Goal: Information Seeking & Learning: Check status

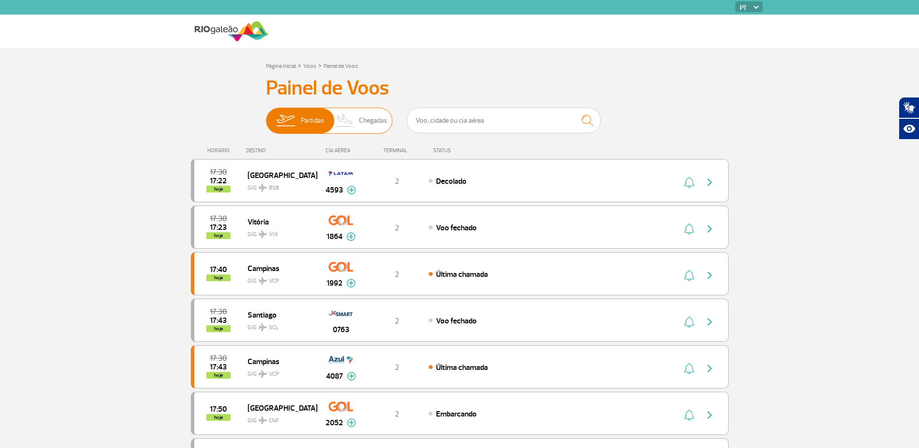
click at [358, 116] on img at bounding box center [345, 120] width 29 height 25
click at [266, 116] on input "Partidas Chegadas" at bounding box center [266, 116] width 0 height 0
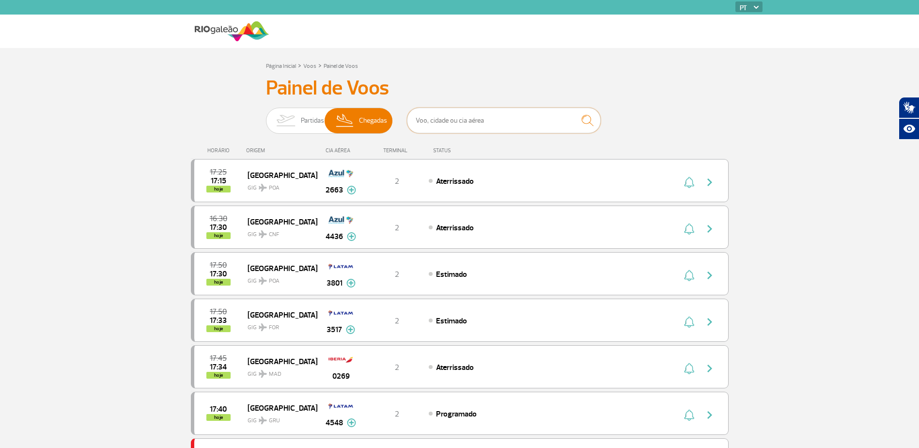
click at [469, 122] on input "text" at bounding box center [504, 121] width 194 height 26
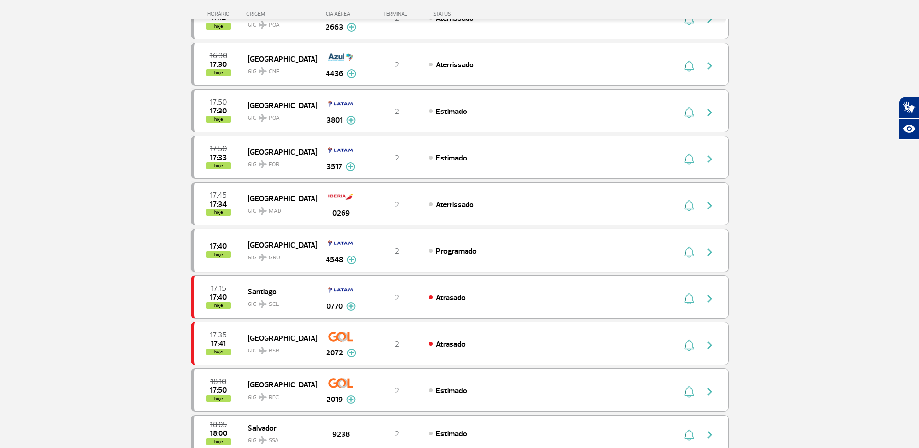
scroll to position [194, 0]
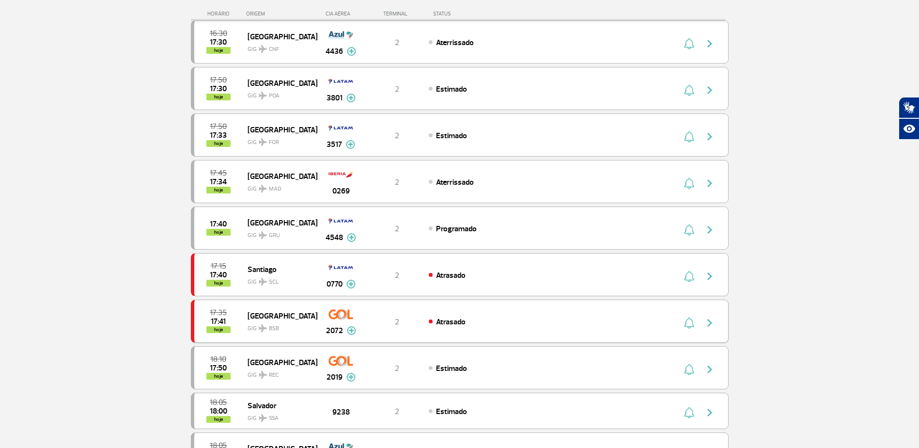
click at [440, 322] on span "Atrasado" at bounding box center [451, 322] width 30 height 10
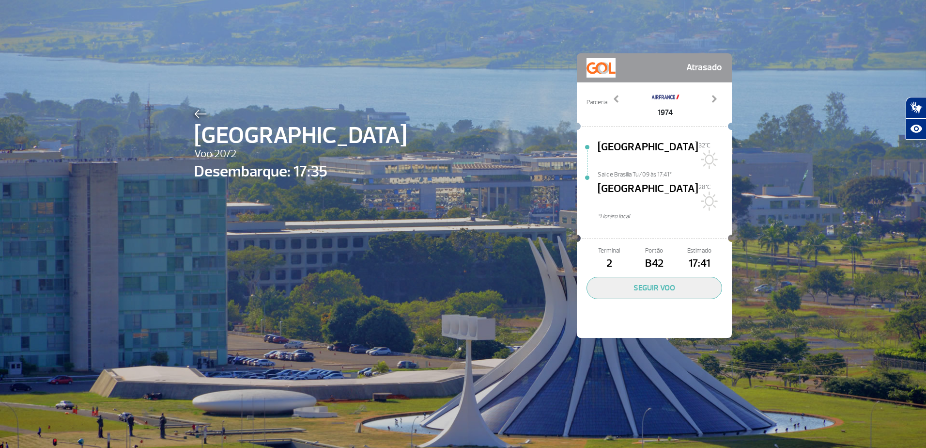
click at [194, 105] on div "Brasília Voo 2072 Desembarque: 17:35 Atrasado Parceria: 1974 3506 3515 3538 367…" at bounding box center [463, 181] width 552 height 362
click at [197, 119] on span "[GEOGRAPHIC_DATA]" at bounding box center [300, 135] width 213 height 35
click at [194, 117] on img at bounding box center [200, 113] width 13 height 9
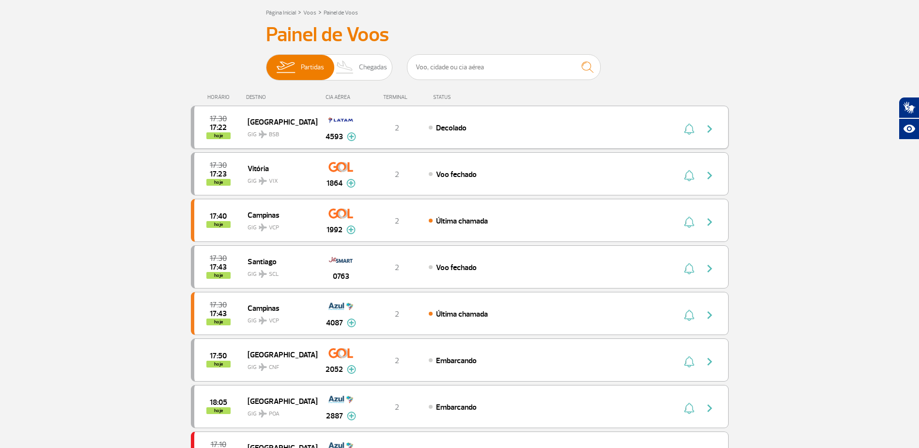
scroll to position [48, 0]
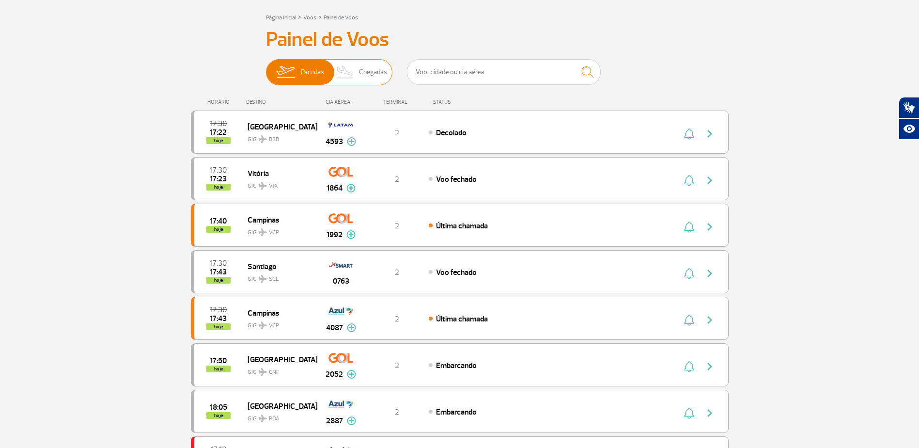
click at [357, 77] on img at bounding box center [345, 72] width 29 height 25
click at [266, 67] on input "Partidas Chegadas" at bounding box center [266, 67] width 0 height 0
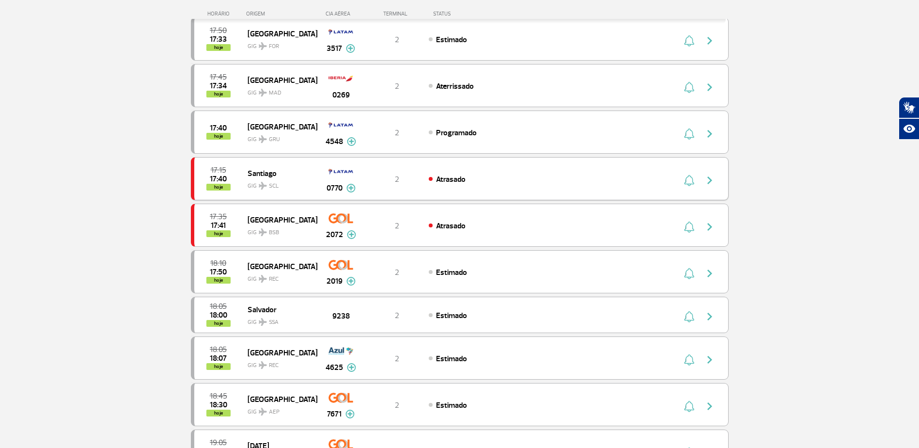
scroll to position [291, 0]
click at [691, 224] on img "button" at bounding box center [689, 226] width 10 height 12
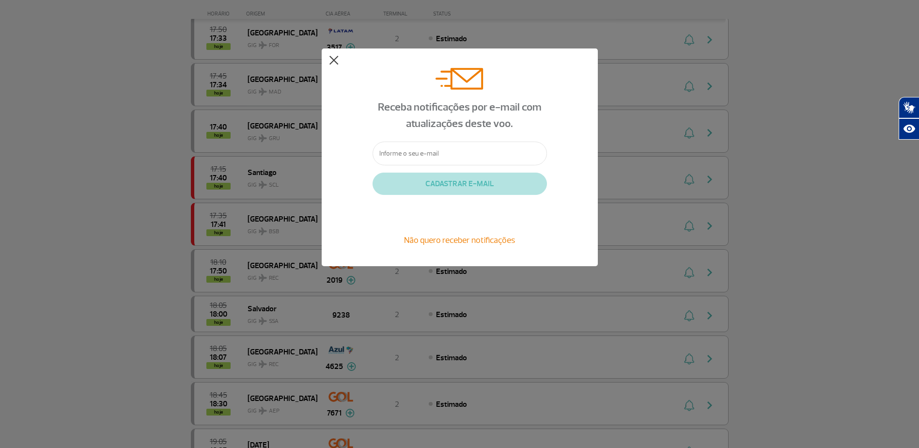
click at [334, 61] on button at bounding box center [334, 61] width 10 height 10
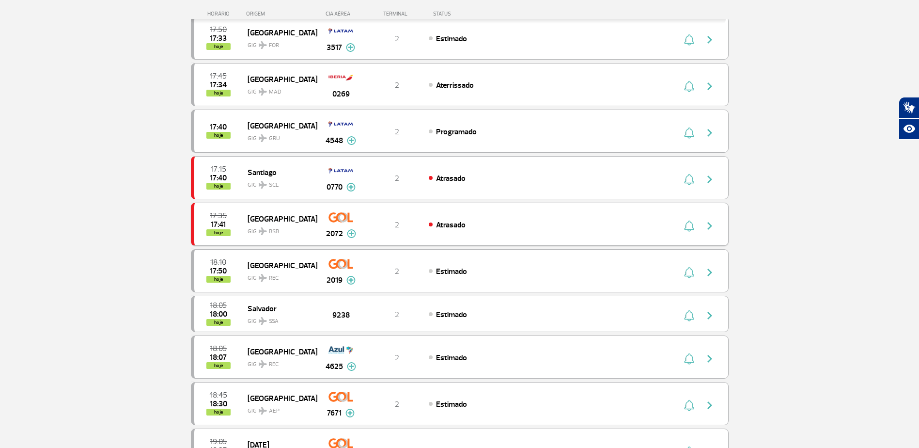
click at [714, 223] on img "button" at bounding box center [710, 226] width 12 height 12
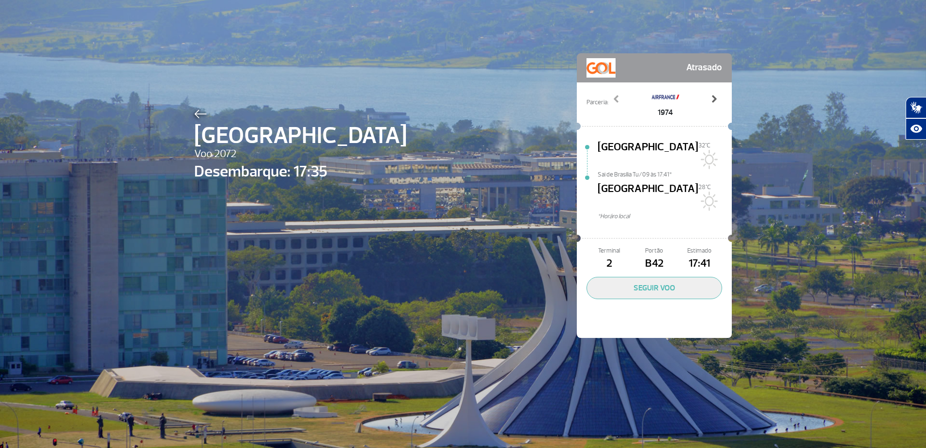
click at [710, 98] on span at bounding box center [714, 99] width 10 height 10
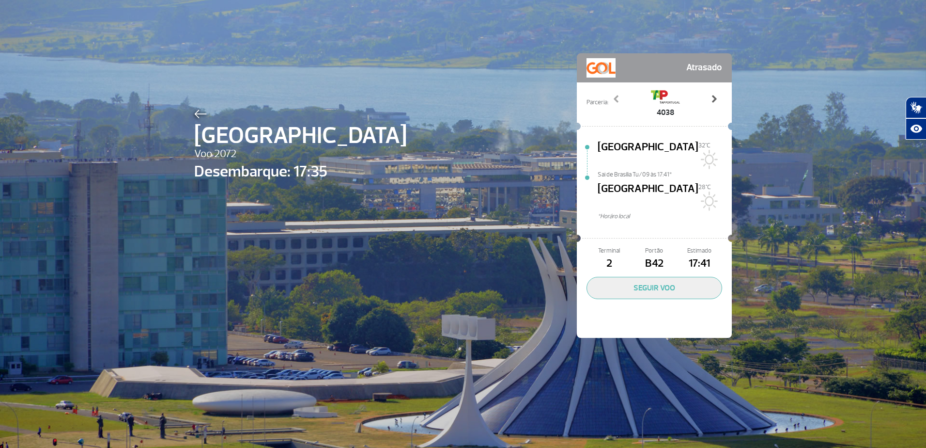
click at [710, 98] on span at bounding box center [714, 99] width 10 height 10
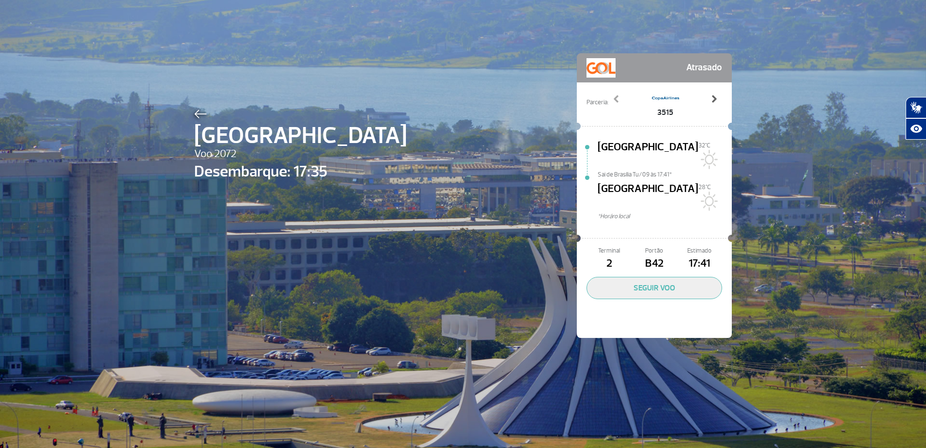
click at [710, 98] on span at bounding box center [714, 99] width 10 height 10
drag, startPoint x: 312, startPoint y: 184, endPoint x: 331, endPoint y: 178, distance: 19.3
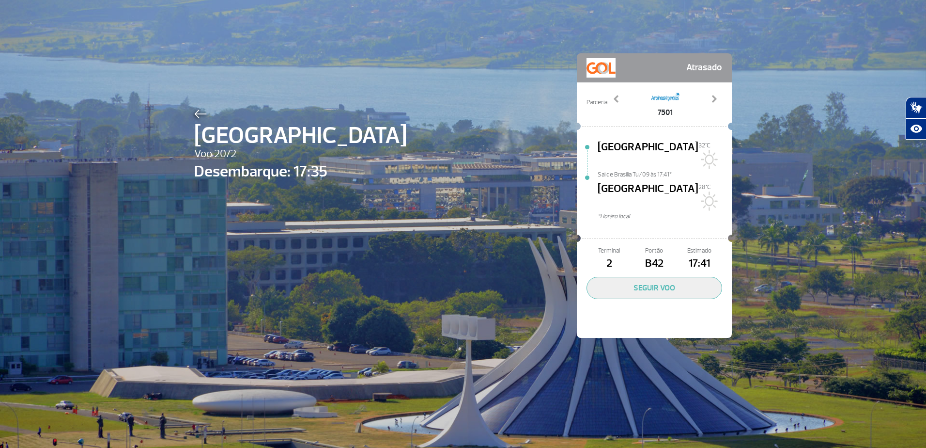
click at [311, 184] on div "Brasília Voo 2072 Desembarque: 17:35" at bounding box center [300, 210] width 213 height 207
drag, startPoint x: 246, startPoint y: 170, endPoint x: 313, endPoint y: 164, distance: 67.1
click at [313, 164] on span "Desembarque: 17:35" at bounding box center [300, 171] width 213 height 23
drag, startPoint x: 313, startPoint y: 164, endPoint x: 319, endPoint y: 165, distance: 6.4
click at [319, 165] on span "Desembarque: 17:35" at bounding box center [300, 171] width 213 height 23
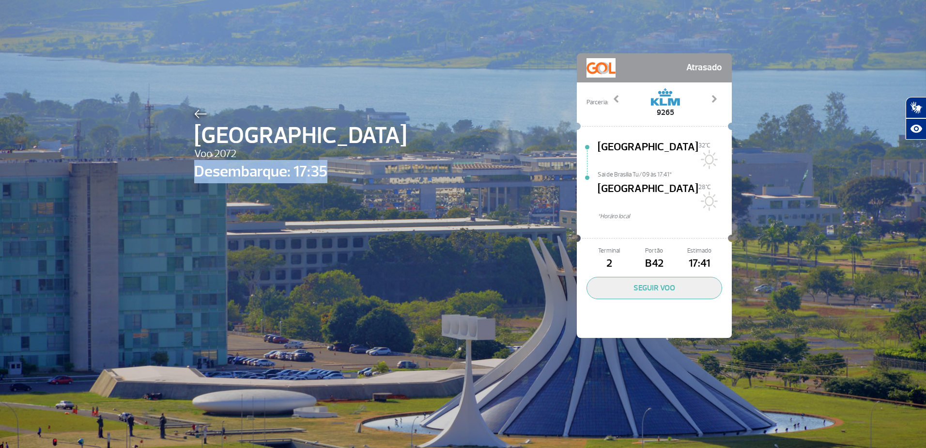
drag, startPoint x: 188, startPoint y: 169, endPoint x: 389, endPoint y: 174, distance: 201.1
click at [389, 174] on div "Brasília Voo 2072 Desembarque: 17:35 Atrasado Parceria: 1974 3506 3515 3538 367…" at bounding box center [463, 181] width 552 height 362
click at [197, 107] on div at bounding box center [300, 113] width 213 height 12
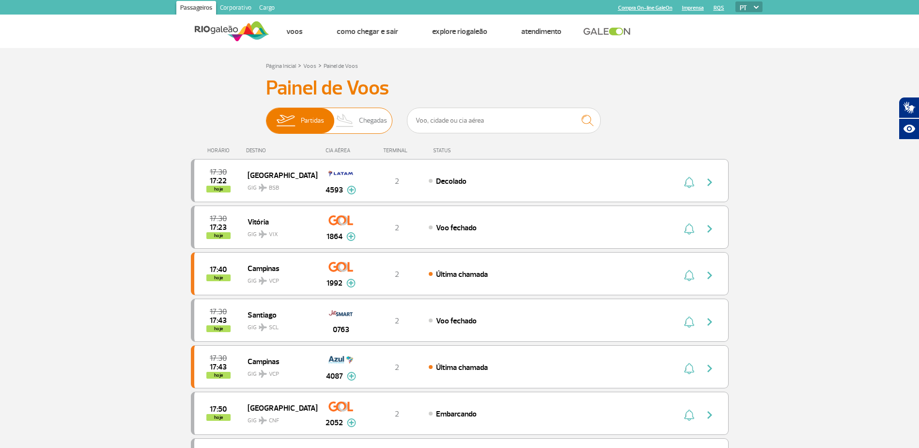
click at [345, 120] on img at bounding box center [345, 120] width 29 height 25
click at [266, 116] on input "Partidas Chegadas" at bounding box center [266, 116] width 0 height 0
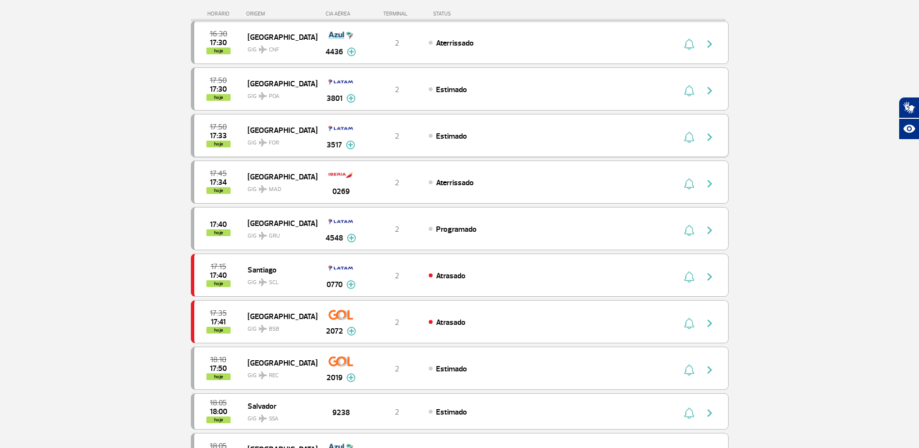
scroll to position [194, 0]
click at [448, 317] on span "Atrasado" at bounding box center [451, 322] width 30 height 10
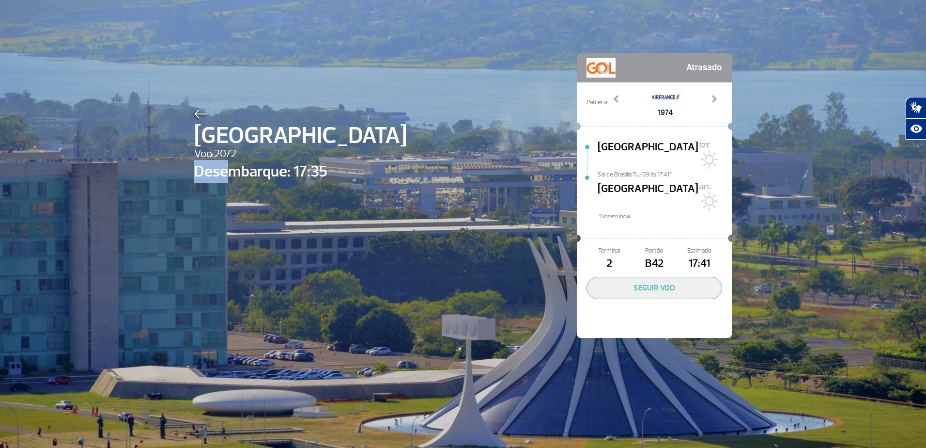
drag, startPoint x: 227, startPoint y: 170, endPoint x: 314, endPoint y: 154, distance: 88.1
click at [314, 154] on div "Brasília Voo 2072 Desembarque: 17:35" at bounding box center [300, 210] width 213 height 207
drag, startPoint x: 314, startPoint y: 154, endPoint x: 303, endPoint y: 173, distance: 21.7
click at [315, 154] on span "Voo 2072" at bounding box center [300, 154] width 213 height 16
drag, startPoint x: 288, startPoint y: 173, endPoint x: 337, endPoint y: 172, distance: 49.4
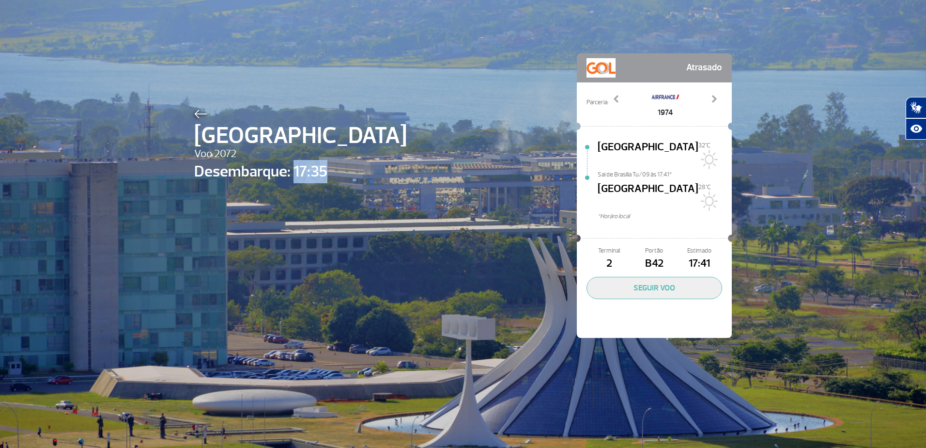
click at [337, 172] on div "Brasília Voo 2072 Desembarque: 17:35 Atrasado Parceria: 1974 3506 3515 3538 367…" at bounding box center [463, 181] width 552 height 362
drag, startPoint x: 337, startPoint y: 172, endPoint x: 345, endPoint y: 193, distance: 22.4
click at [337, 172] on div "Brasília Voo 2072 Desembarque: 17:35 Atrasado Parceria: 1974 3506 3515 3538 367…" at bounding box center [463, 181] width 552 height 362
drag, startPoint x: 318, startPoint y: 173, endPoint x: 288, endPoint y: 170, distance: 30.3
click at [288, 170] on span "Desembarque: 17:35" at bounding box center [300, 171] width 213 height 23
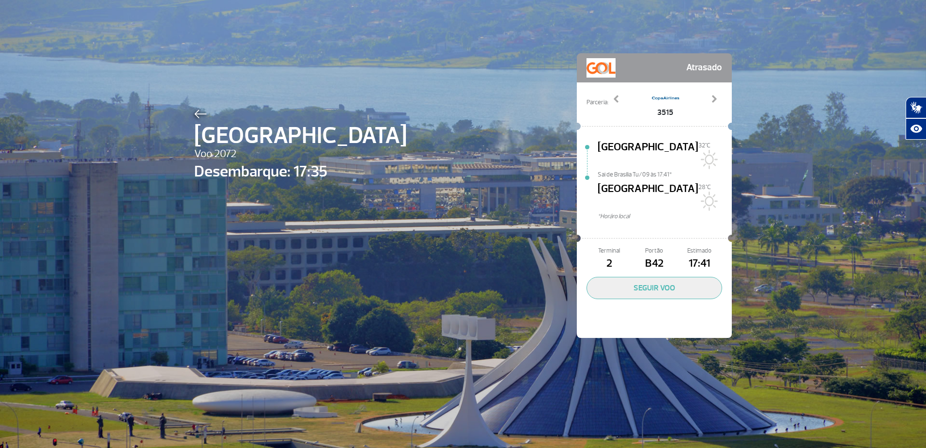
click at [188, 108] on div "Brasília Voo 2072 Desembarque: 17:35 Atrasado Parceria: 1974 3506 3515 3538 367…" at bounding box center [463, 181] width 552 height 362
click at [194, 109] on div at bounding box center [300, 113] width 213 height 12
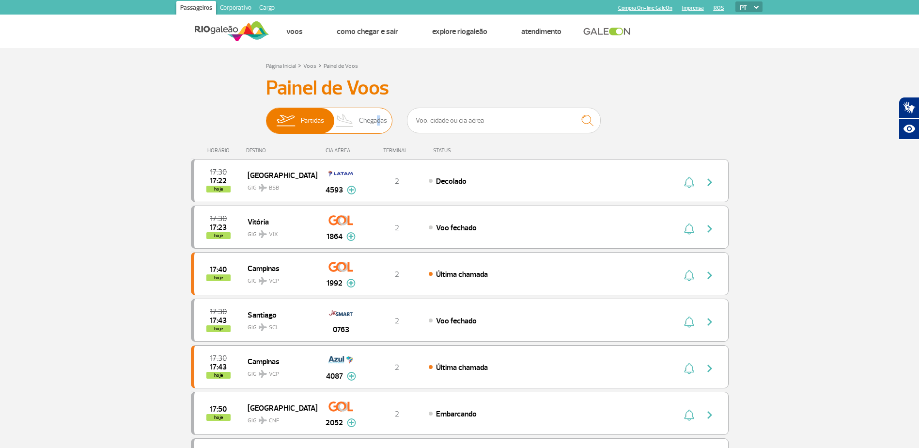
click at [374, 114] on span "Chegadas" at bounding box center [373, 120] width 28 height 25
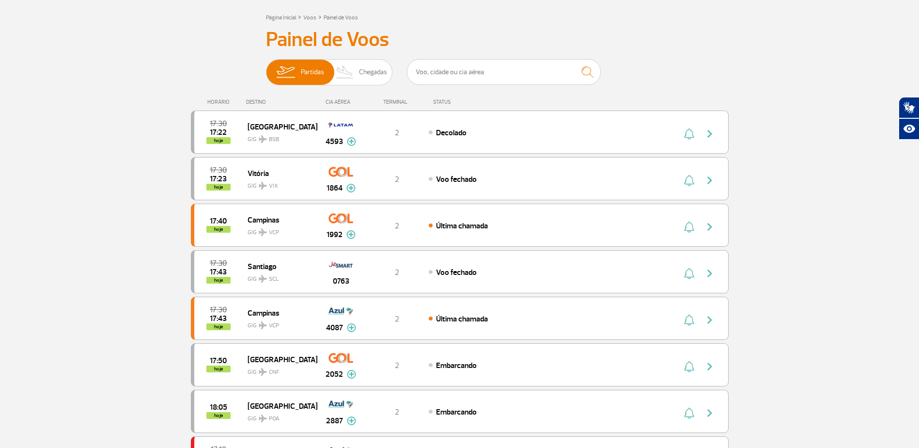
click at [354, 49] on h3 "Painel de Voos" at bounding box center [460, 40] width 388 height 24
click at [355, 75] on img at bounding box center [345, 72] width 29 height 25
click at [266, 67] on input "Partidas Chegadas" at bounding box center [266, 67] width 0 height 0
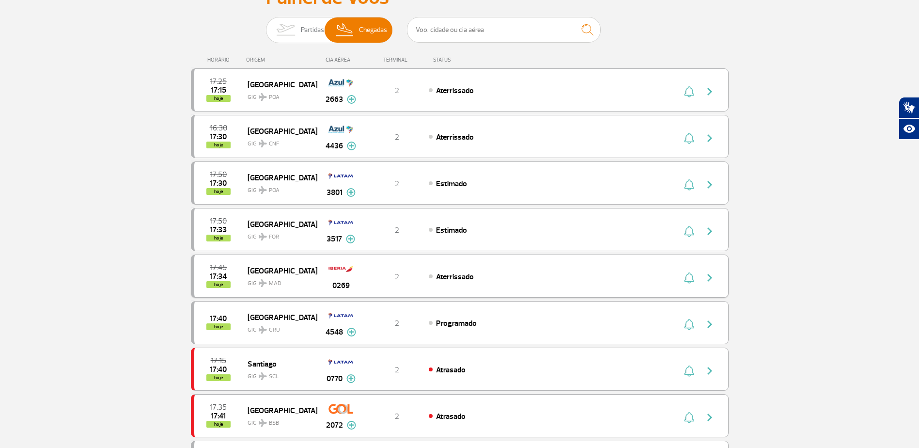
scroll to position [242, 0]
